Goal: Task Accomplishment & Management: Manage account settings

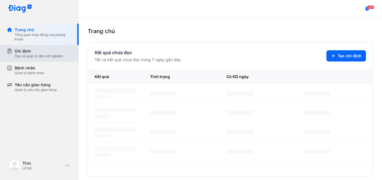
click at [32, 54] on div "Tạo và quản lý đơn xét nghiệm" at bounding box center [39, 56] width 48 height 4
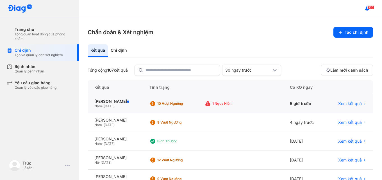
click at [258, 102] on div "1 Nguy hiểm" at bounding box center [235, 104] width 45 height 4
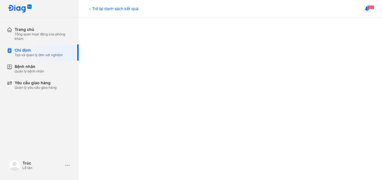
scroll to position [197, 0]
